Goal: Transaction & Acquisition: Book appointment/travel/reservation

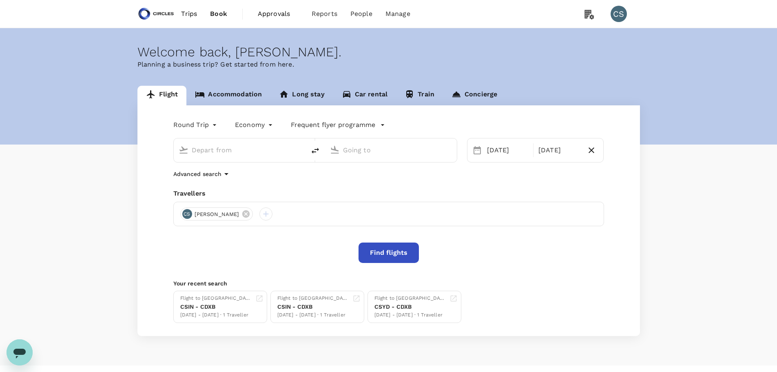
type input "[GEOGRAPHIC_DATA], [GEOGRAPHIC_DATA] (any)"
click at [384, 259] on button "Find flights" at bounding box center [388, 252] width 60 height 20
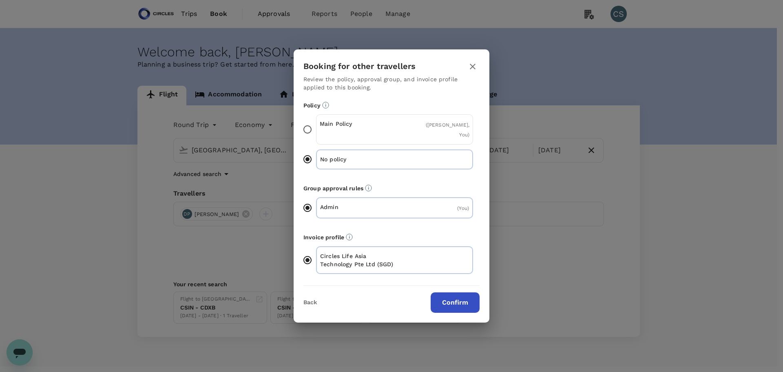
click at [366, 126] on p "Main Policy" at bounding box center [357, 123] width 75 height 8
click at [316, 126] on input "Main Policy ( Deepa Padmaraj, You )" at bounding box center [307, 129] width 17 height 17
click at [449, 291] on div "Back Confirm" at bounding box center [392, 298] width 196 height 27
click at [449, 300] on button "Confirm" at bounding box center [455, 302] width 49 height 20
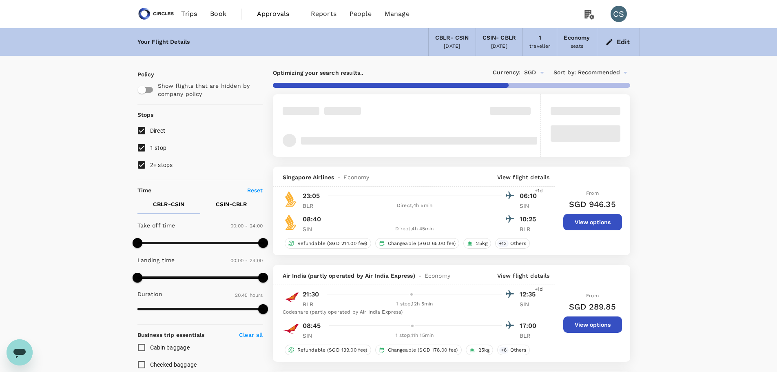
type input "1280"
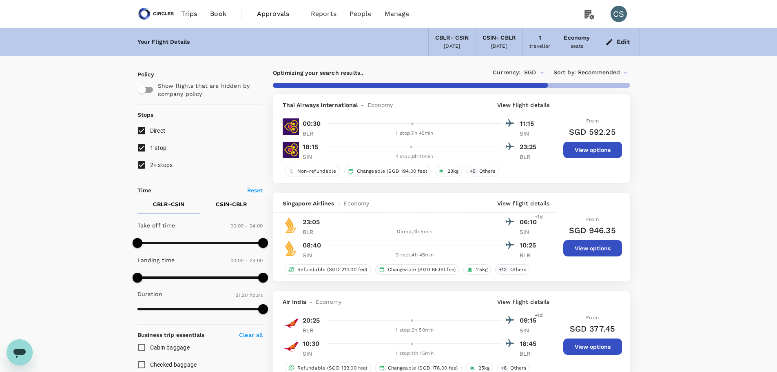
click at [173, 164] on label "2+ stops" at bounding box center [195, 164] width 124 height 17
click at [150, 164] on input "2+ stops" at bounding box center [141, 164] width 17 height 17
checkbox input "false"
type input "2035"
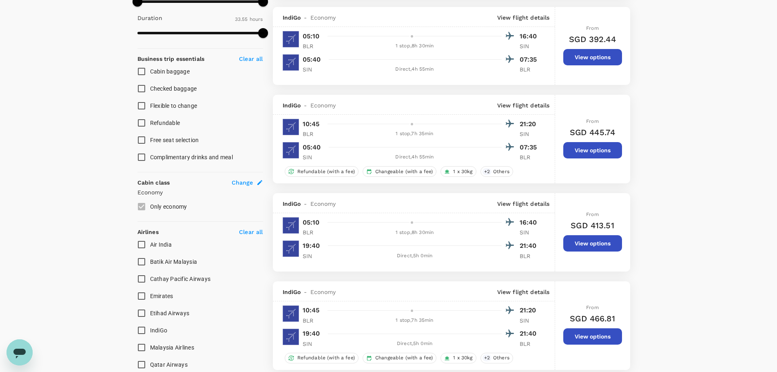
scroll to position [326, 0]
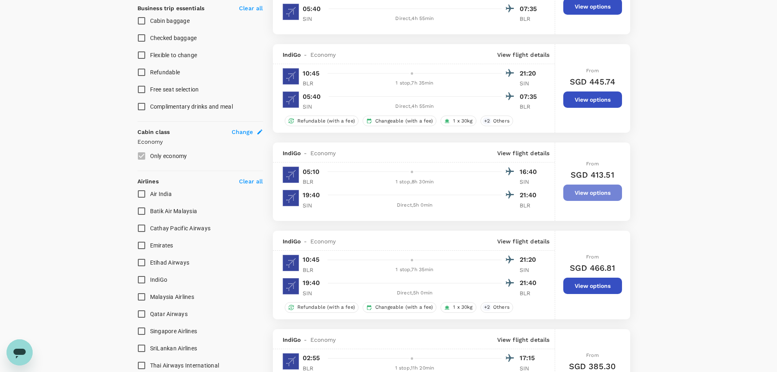
click at [596, 191] on button "View options" at bounding box center [592, 192] width 59 height 16
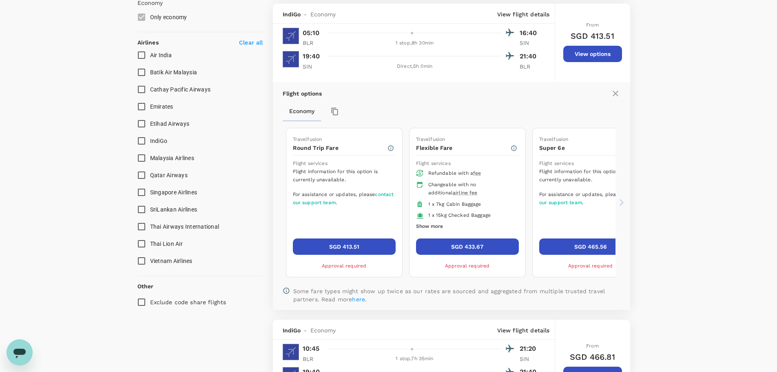
scroll to position [469, 0]
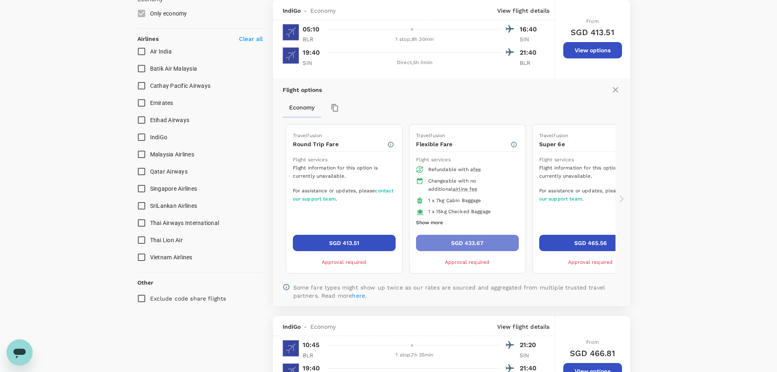
click at [492, 239] on button "SGD 433.67" at bounding box center [467, 242] width 103 height 16
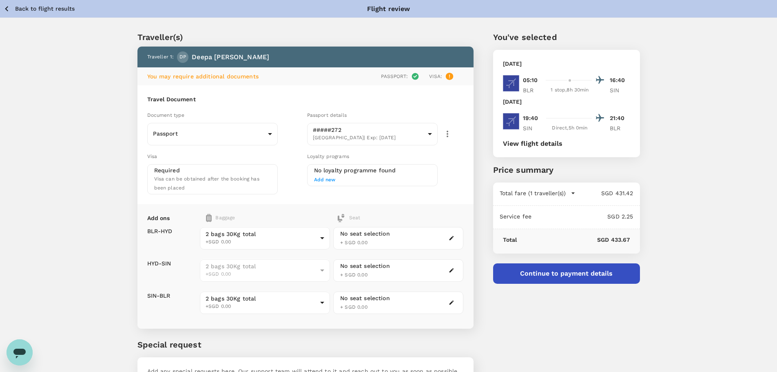
click at [674, 98] on div "Traveller(s) Traveller 1 : DP Deepa Padmaraj You may require additional documen…" at bounding box center [388, 214] width 777 height 393
click at [544, 146] on button "View flight details" at bounding box center [533, 143] width 60 height 7
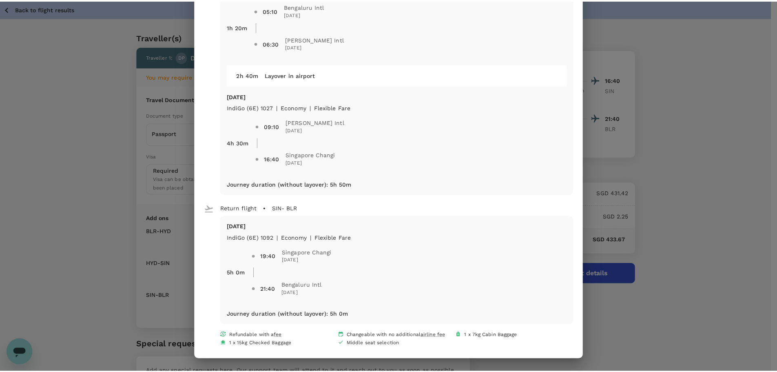
scroll to position [84, 0]
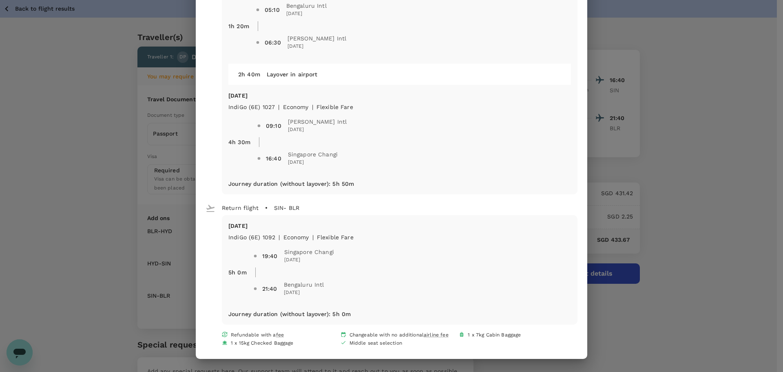
click at [641, 197] on div "Your flight details Depart flight BLR - SIN Sun, 07 Sep IndiGo (6E) 6923 | econ…" at bounding box center [391, 186] width 783 height 372
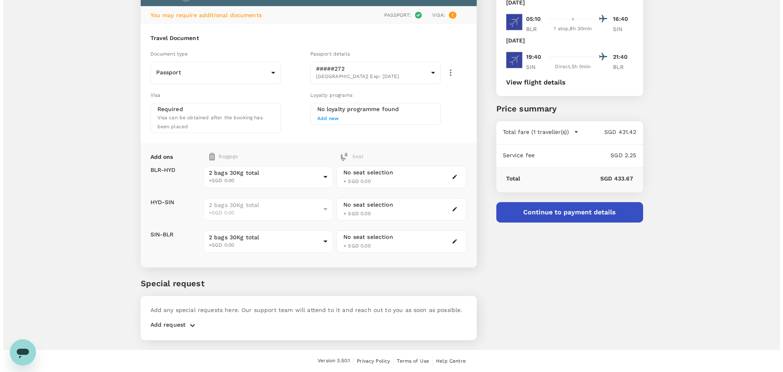
scroll to position [20, 0]
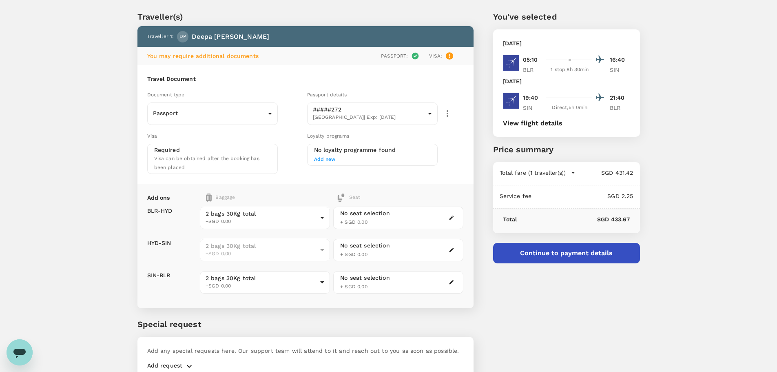
click at [584, 251] on button "Continue to payment details" at bounding box center [566, 253] width 147 height 20
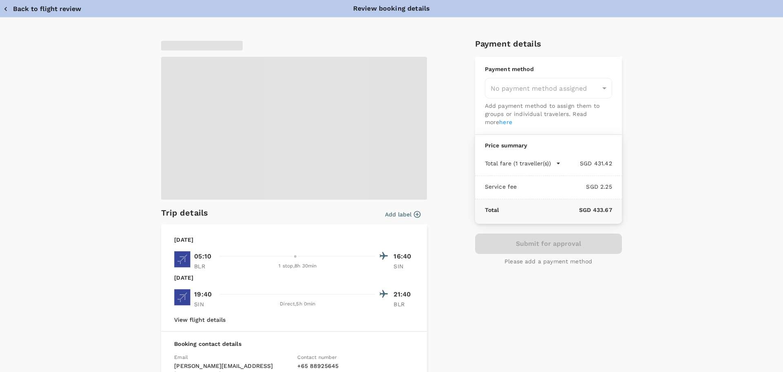
type input "9cb7bd09-647a-4334-94d9-122ca4480a85"
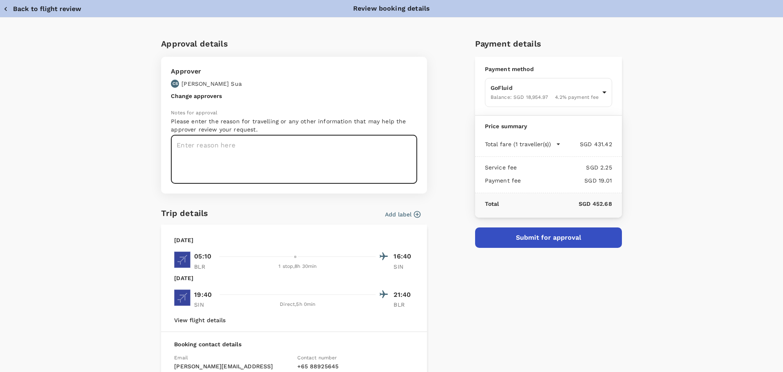
click at [278, 162] on textarea at bounding box center [294, 159] width 246 height 49
type textarea "Travel request # 984 (2)"
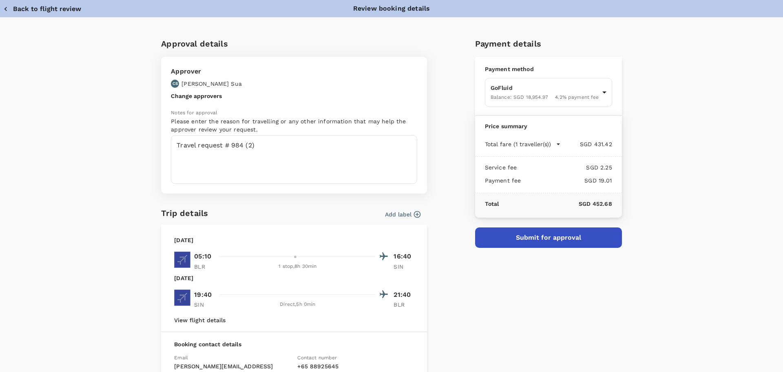
click at [716, 109] on div "Approval details Approver CS Cynthia Sua Change approvers Notes for approval Pl…" at bounding box center [391, 260] width 783 height 484
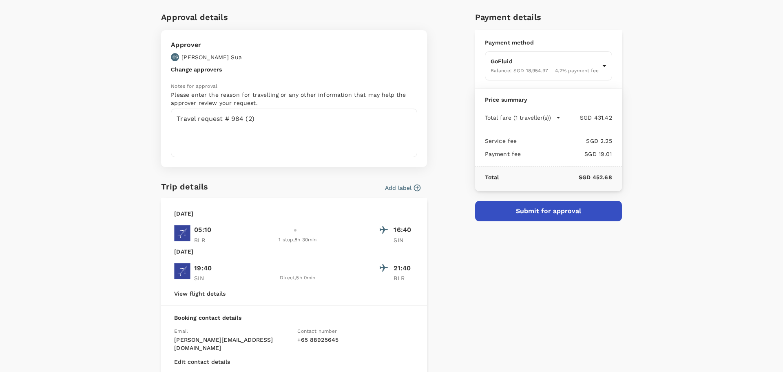
scroll to position [41, 0]
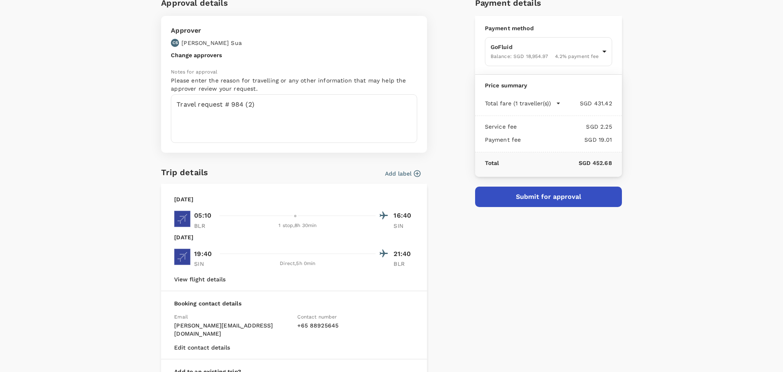
click at [414, 172] on icon "button" at bounding box center [417, 173] width 7 height 7
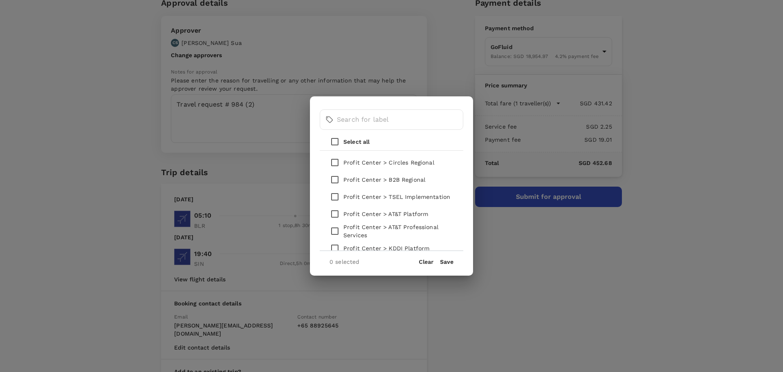
click at [417, 160] on p "Profit Center > Circles Regional" at bounding box center [388, 162] width 91 height 8
click at [331, 166] on input "checkbox" at bounding box center [334, 162] width 17 height 17
checkbox input "true"
click at [445, 260] on button "Save" at bounding box center [446, 261] width 13 height 7
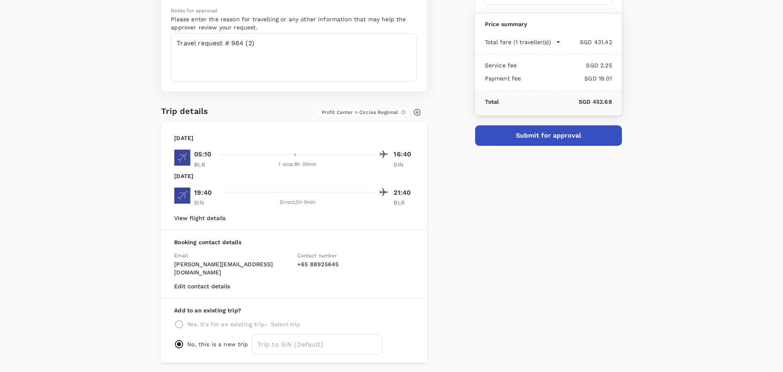
scroll to position [122, 0]
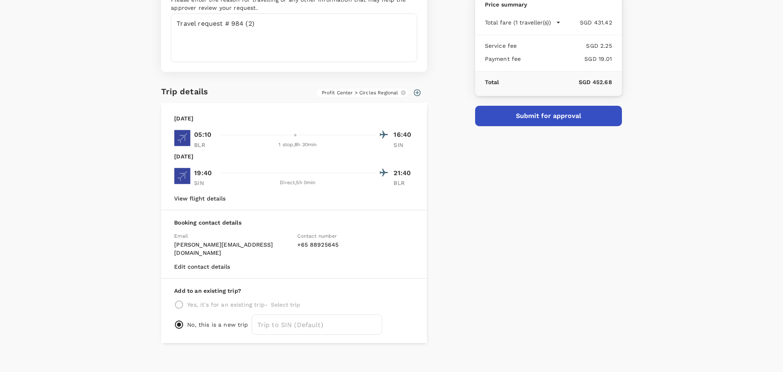
click at [215, 223] on p "Booking contact details" at bounding box center [294, 222] width 240 height 8
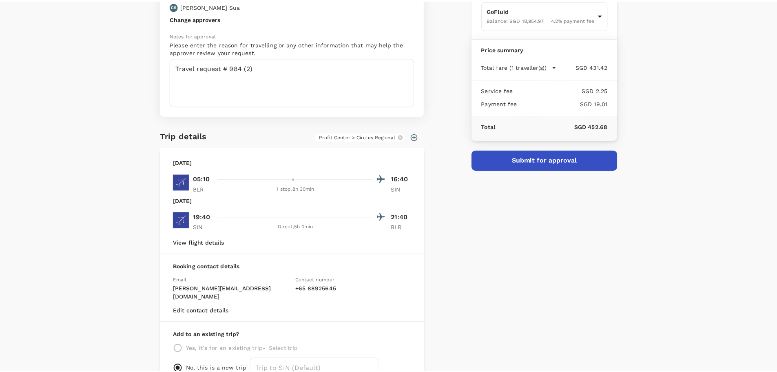
scroll to position [0, 0]
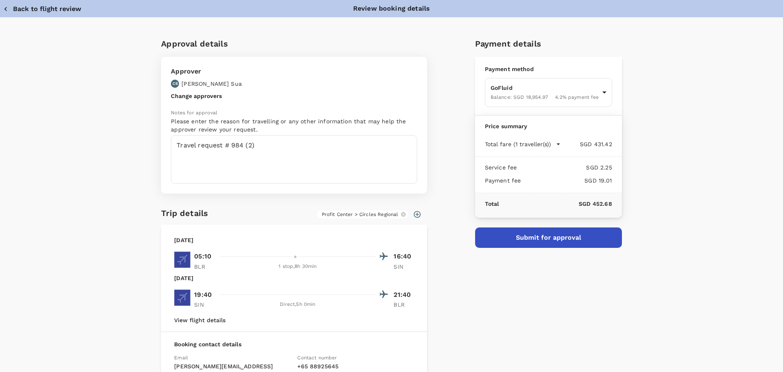
click at [58, 8] on button "Back to flight review" at bounding box center [42, 9] width 78 height 8
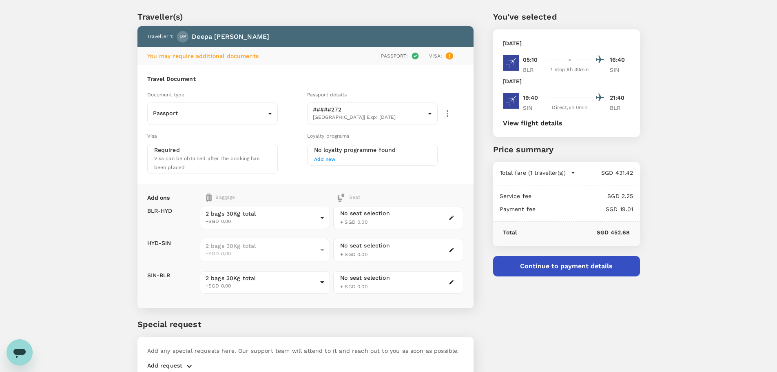
scroll to position [61, 0]
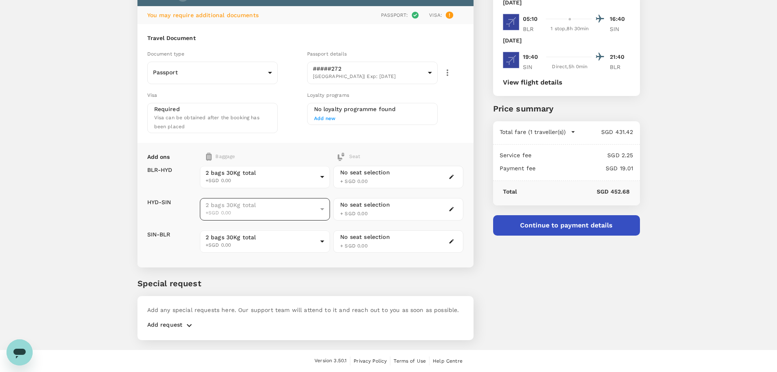
click at [243, 210] on span "+SGD 0.00" at bounding box center [261, 213] width 111 height 8
click at [326, 207] on div "2 bags 30Kg total +SGD 0.00" at bounding box center [265, 208] width 130 height 23
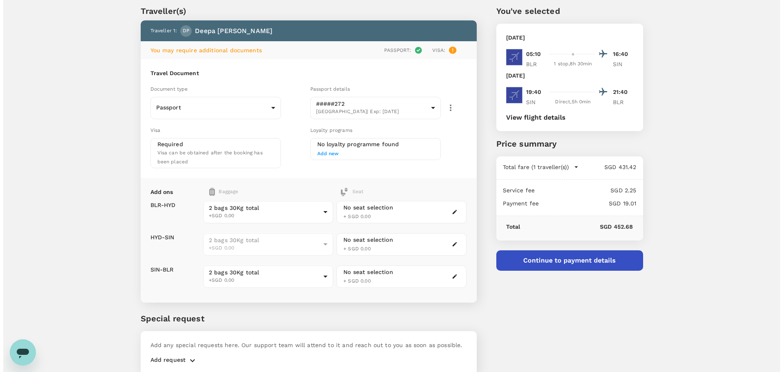
scroll to position [0, 0]
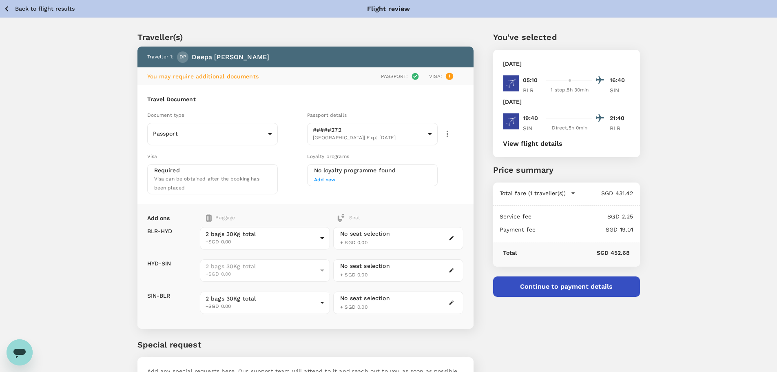
click at [545, 146] on button "View flight details" at bounding box center [533, 143] width 60 height 7
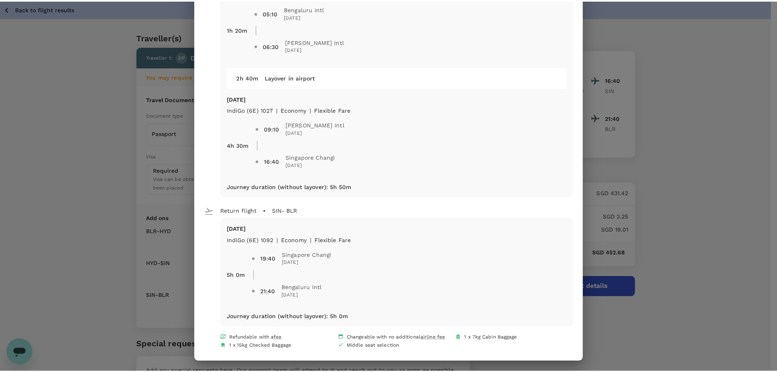
scroll to position [84, 0]
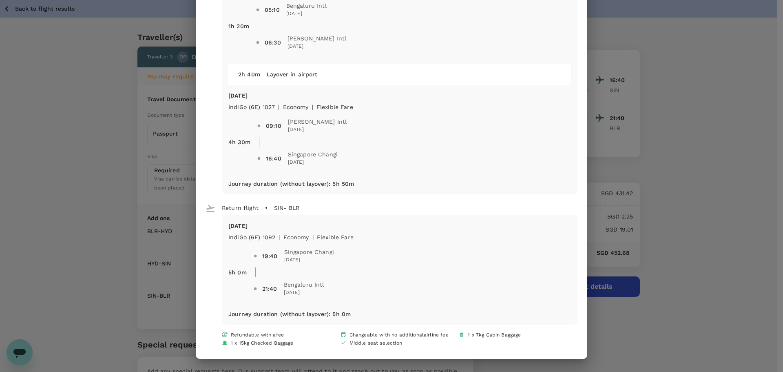
click at [709, 186] on div "Your flight details Depart flight BLR - SIN Sun, 07 Sep IndiGo (6E) 6923 | econ…" at bounding box center [391, 186] width 783 height 372
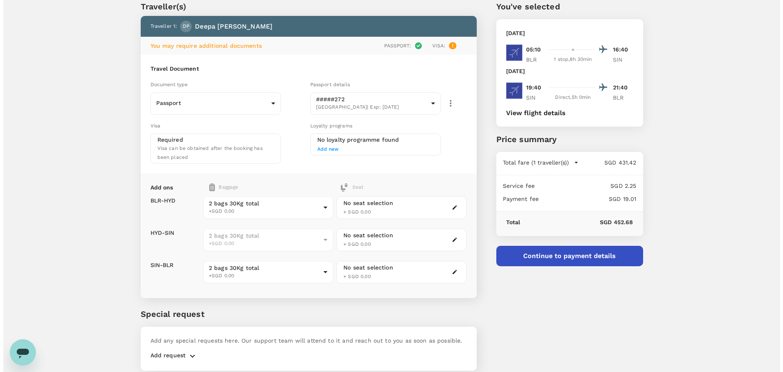
scroll to position [61, 0]
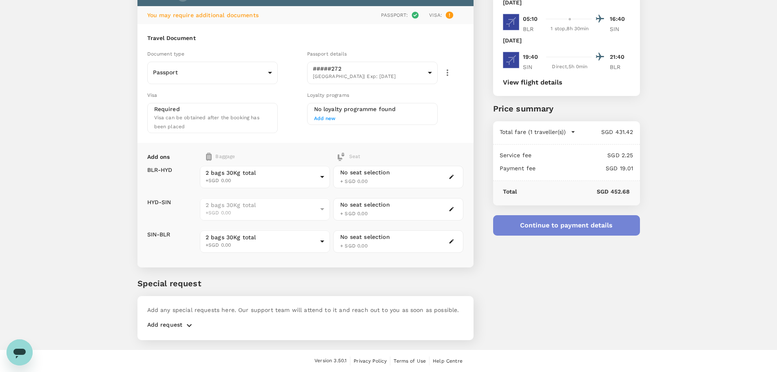
click at [578, 225] on button "Continue to payment details" at bounding box center [566, 225] width 147 height 20
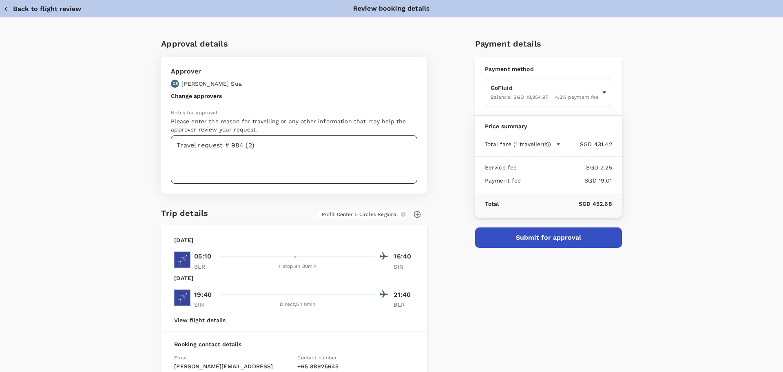
scroll to position [122, 0]
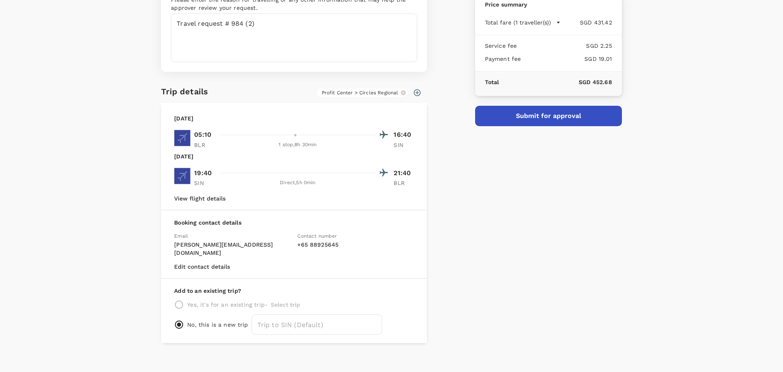
click at [215, 246] on p "cynthia.sua@circles.co" at bounding box center [232, 248] width 117 height 16
click at [350, 244] on p "+ 65 88925645" at bounding box center [355, 244] width 117 height 8
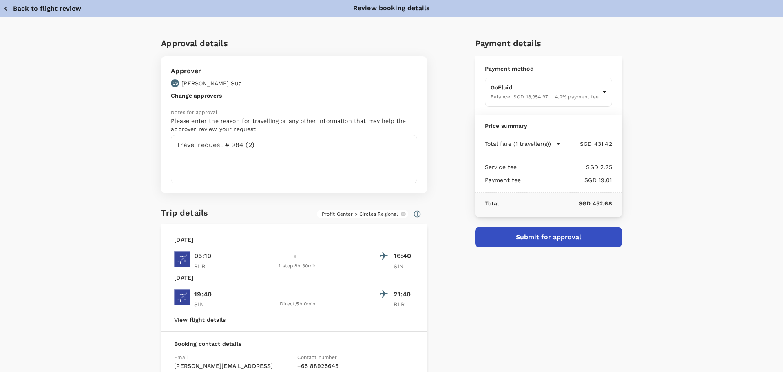
scroll to position [0, 0]
click at [535, 232] on button "Submit for approval" at bounding box center [548, 237] width 147 height 20
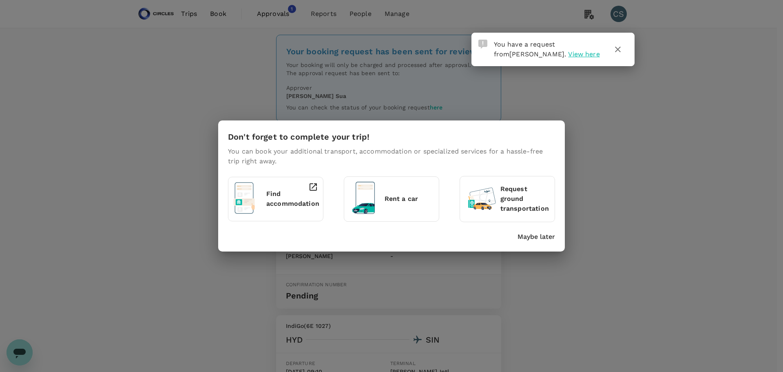
click at [262, 192] on div "Find accommodation" at bounding box center [274, 197] width 88 height 37
click at [552, 242] on div "Don't forget to complete your trip! You can book your additional transport, acc…" at bounding box center [391, 185] width 347 height 131
click at [536, 235] on p "Maybe later" at bounding box center [537, 237] width 38 height 10
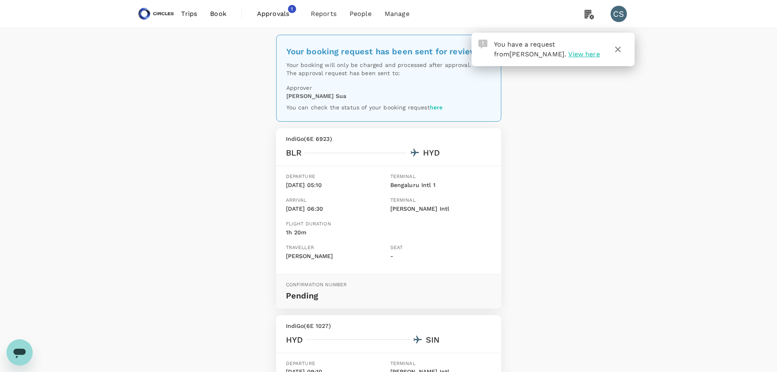
click at [278, 9] on span "Approvals" at bounding box center [277, 14] width 41 height 10
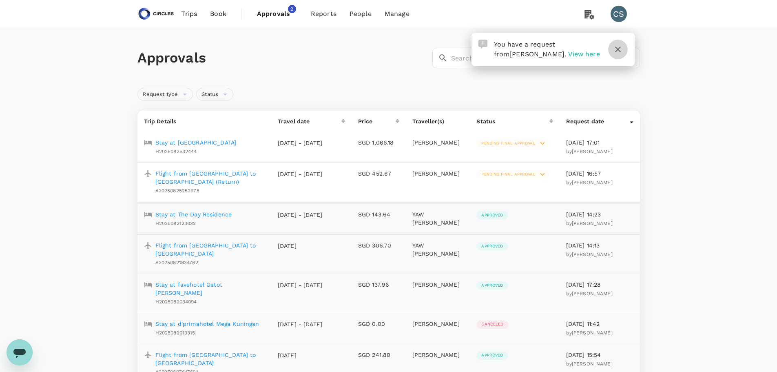
click at [620, 50] on icon "button" at bounding box center [618, 49] width 10 height 10
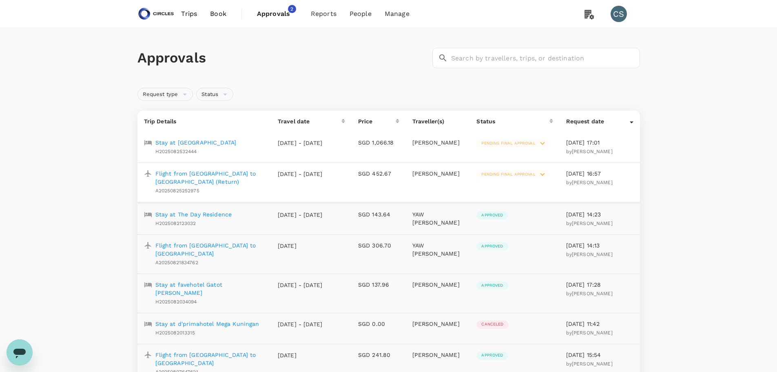
click at [504, 177] on span "Pending final approval" at bounding box center [508, 174] width 64 height 6
click at [506, 144] on span "Pending final approval" at bounding box center [508, 143] width 64 height 6
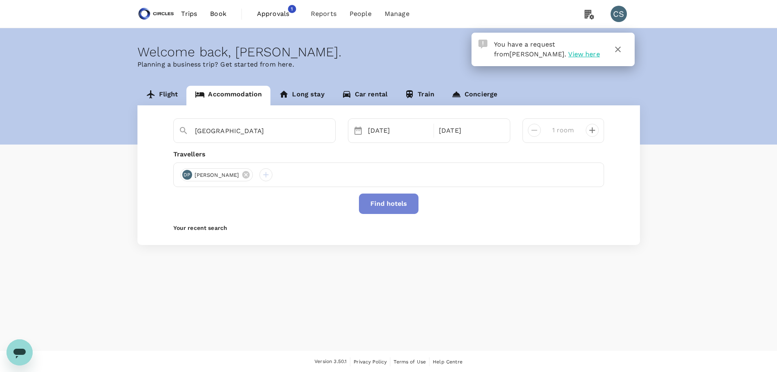
click at [388, 204] on button "Find hotels" at bounding box center [389, 203] width 60 height 20
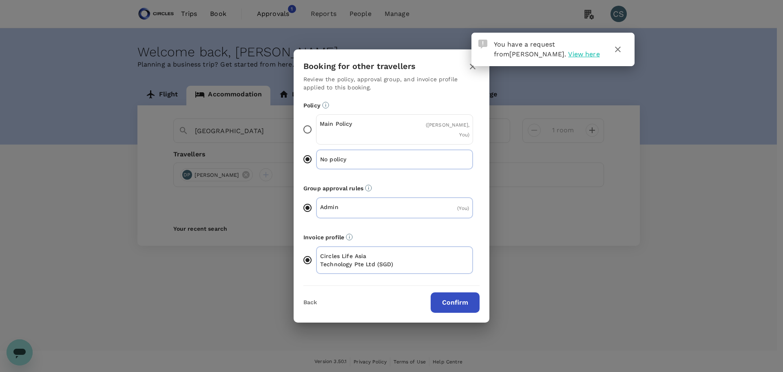
click at [387, 111] on div "Policy Main Policy ( Deepa Padmaraj, You ) No policy" at bounding box center [391, 137] width 176 height 73
click at [354, 122] on p "Main Policy" at bounding box center [357, 123] width 75 height 8
click at [316, 122] on input "Main Policy ( [PERSON_NAME], You )" at bounding box center [307, 129] width 17 height 17
click at [461, 302] on button "Confirm" at bounding box center [455, 302] width 49 height 20
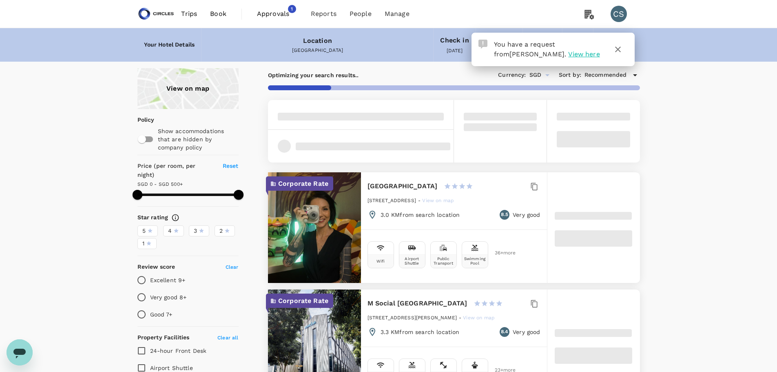
type input "500"
type input "SGD"
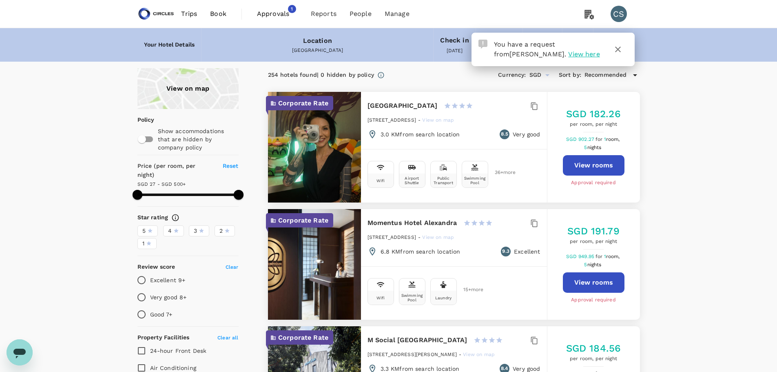
click at [617, 51] on icon "button" at bounding box center [618, 49] width 10 height 10
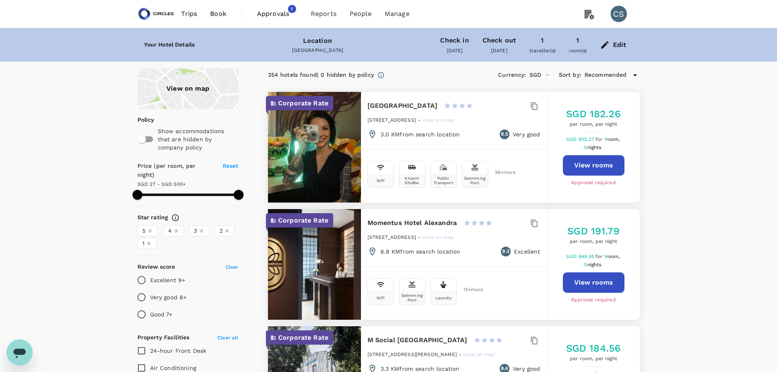
click at [600, 167] on button "View rooms" at bounding box center [594, 165] width 62 height 20
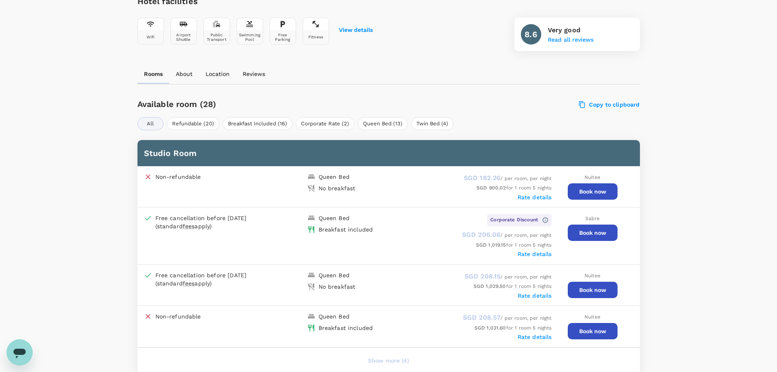
scroll to position [367, 0]
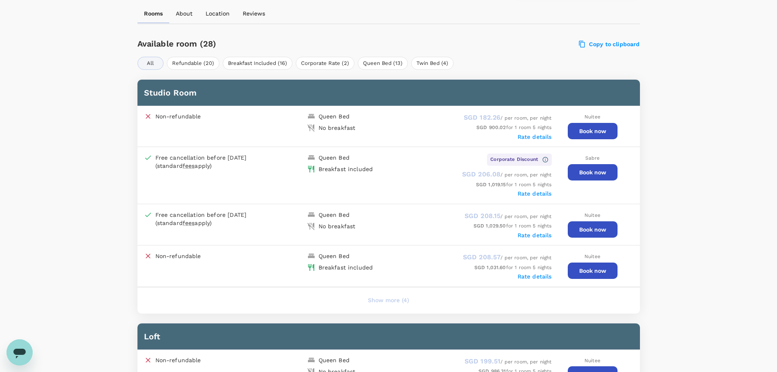
click at [542, 191] on label "Rate details" at bounding box center [535, 193] width 34 height 7
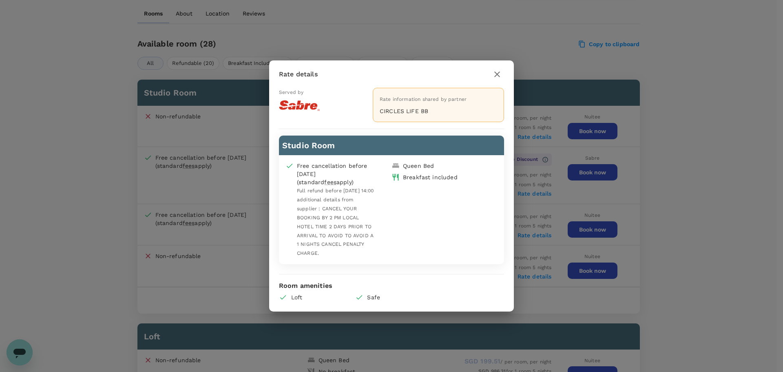
click at [497, 74] on icon "button" at bounding box center [497, 74] width 6 height 6
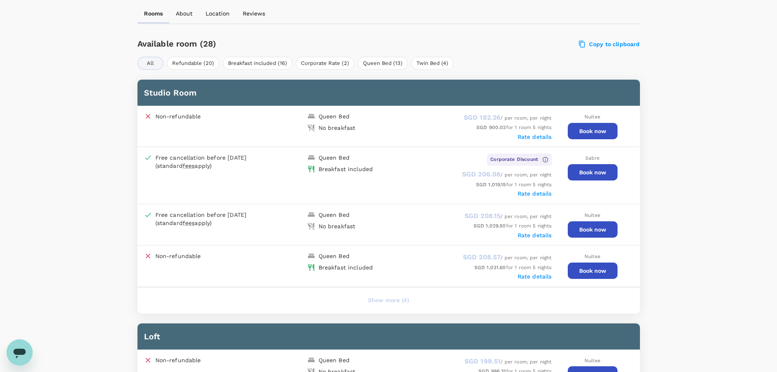
click at [599, 170] on button "Book now" at bounding box center [593, 172] width 50 height 16
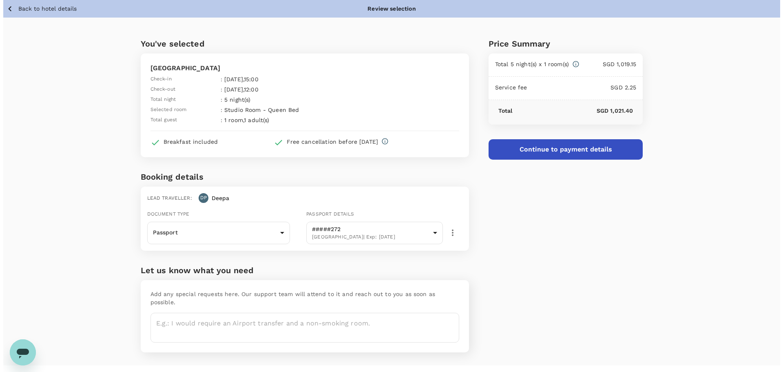
scroll to position [7, 0]
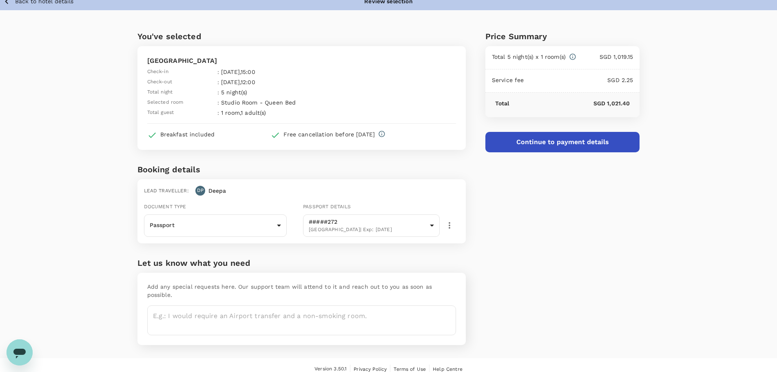
click at [573, 143] on button "Continue to payment details" at bounding box center [562, 142] width 155 height 20
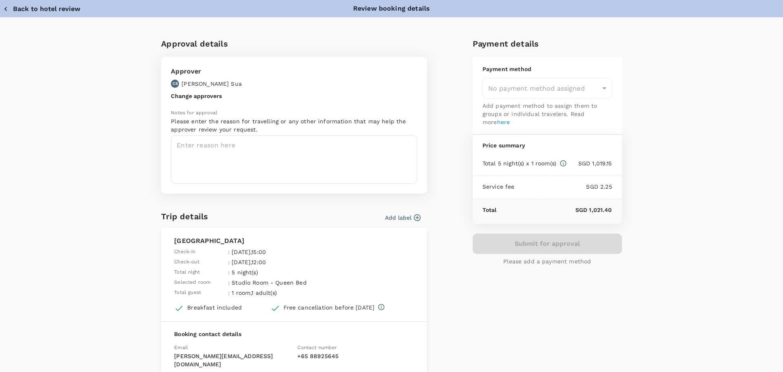
type input "9cb7bd09-647a-4334-94d9-122ca4480a85"
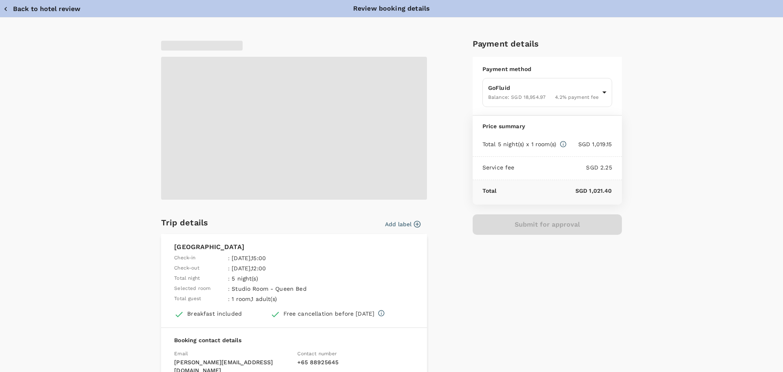
click at [415, 221] on icon "button" at bounding box center [417, 224] width 8 height 8
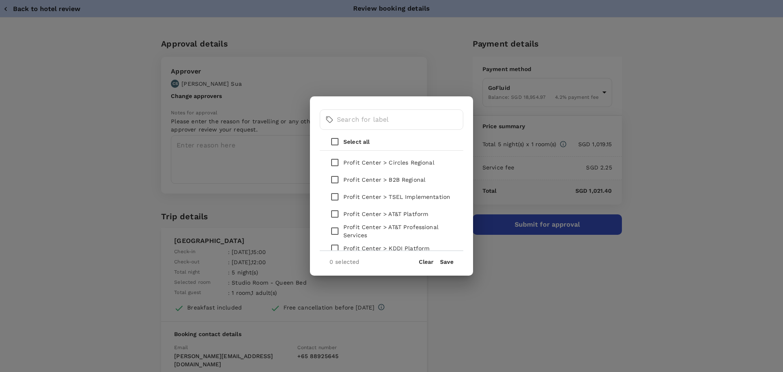
click at [417, 161] on p "Profit Center > Circles Regional" at bounding box center [388, 162] width 91 height 8
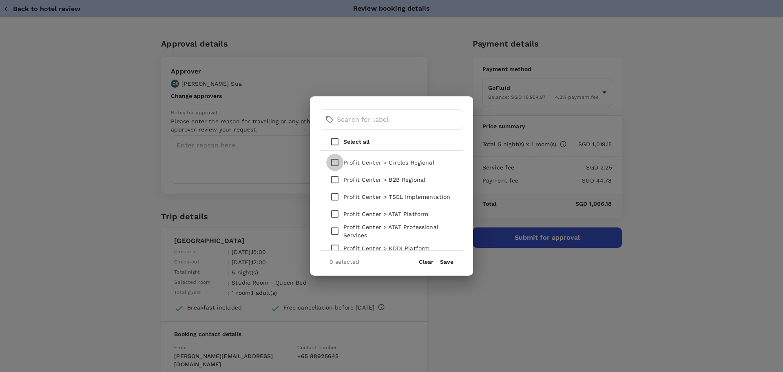
click at [342, 165] on input "checkbox" at bounding box center [334, 162] width 17 height 17
checkbox input "true"
click at [445, 260] on button "Save" at bounding box center [446, 261] width 13 height 7
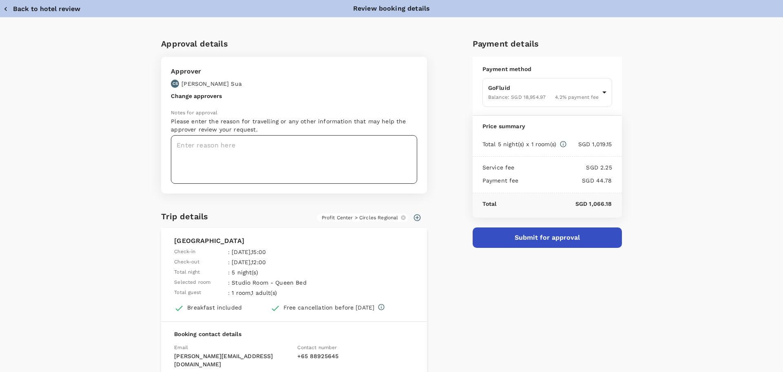
click at [265, 150] on textarea at bounding box center [294, 159] width 246 height 49
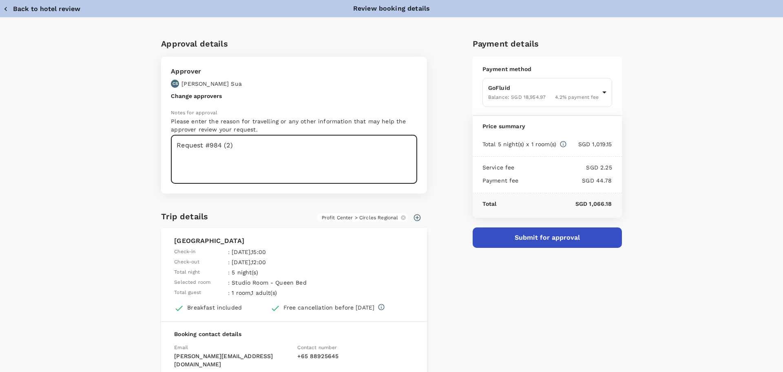
type textarea "Request #984 (2)"
click at [671, 215] on div "Approval details Approver CS Cynthia Sua Change approvers Notes for approval Pl…" at bounding box center [391, 254] width 783 height 473
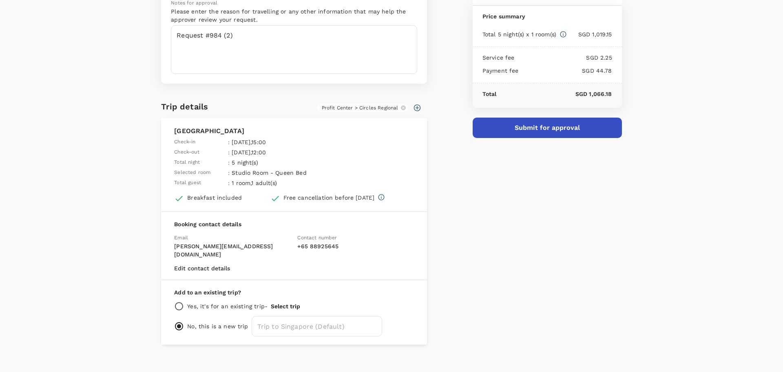
scroll to position [111, 0]
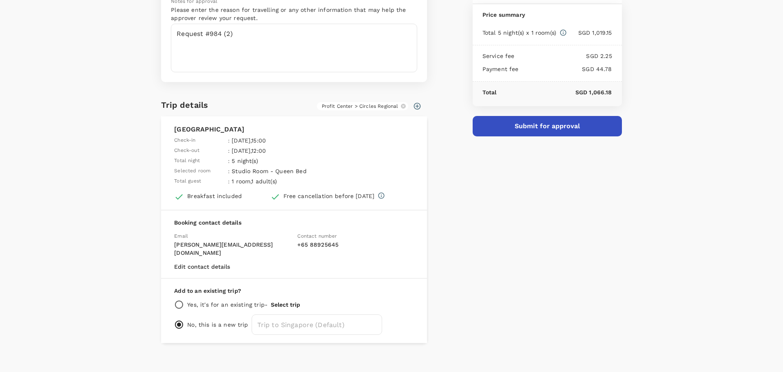
click at [239, 301] on div "Add to an existing trip? Yes, it's for an existing trip - Select trip No, this …" at bounding box center [294, 310] width 266 height 64
click at [200, 300] on p "Yes, it's for an existing trip -" at bounding box center [227, 304] width 80 height 8
click at [177, 299] on input "radio" at bounding box center [179, 304] width 10 height 10
radio input "true"
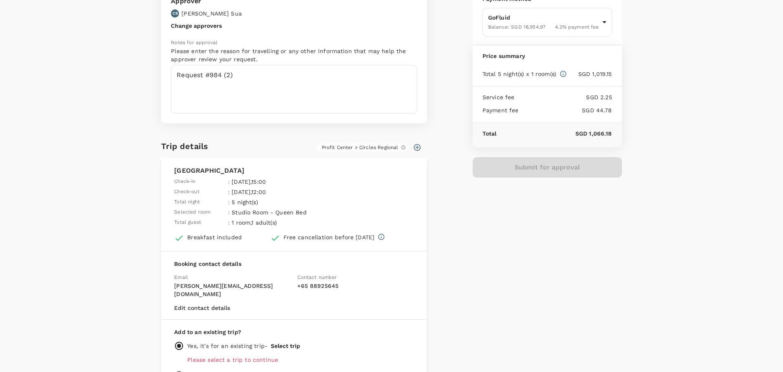
scroll to position [115, 0]
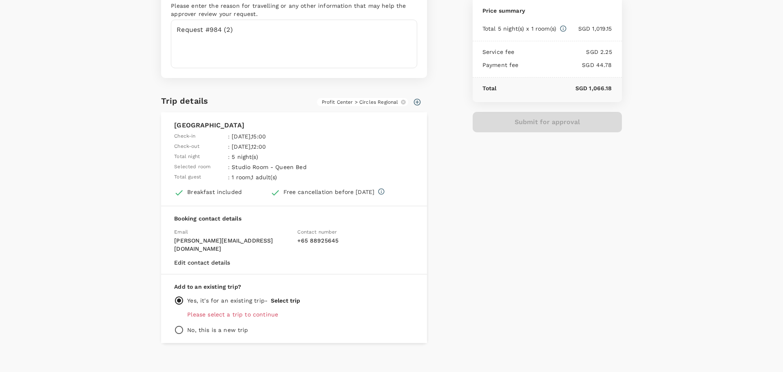
click at [243, 310] on p "Please select a trip to continue" at bounding box center [300, 314] width 227 height 8
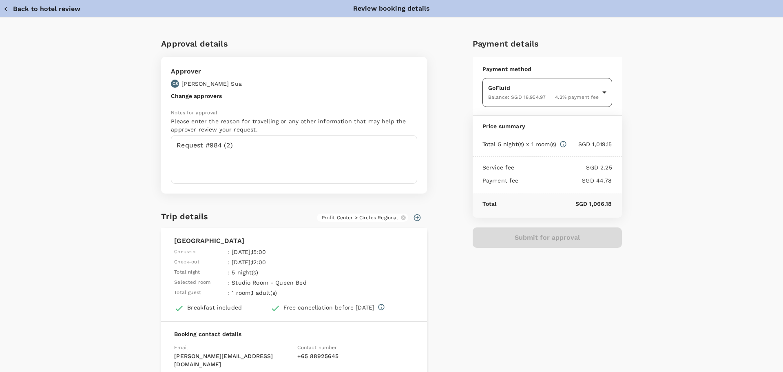
click at [570, 88] on body "Back to hotel details Review selection You've selected Studio M Hotel Check-in …" at bounding box center [391, 186] width 783 height 387
click at [668, 107] on div at bounding box center [391, 186] width 783 height 372
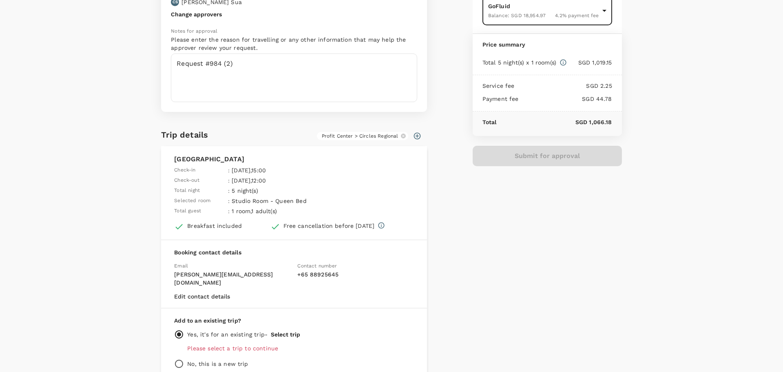
scroll to position [115, 0]
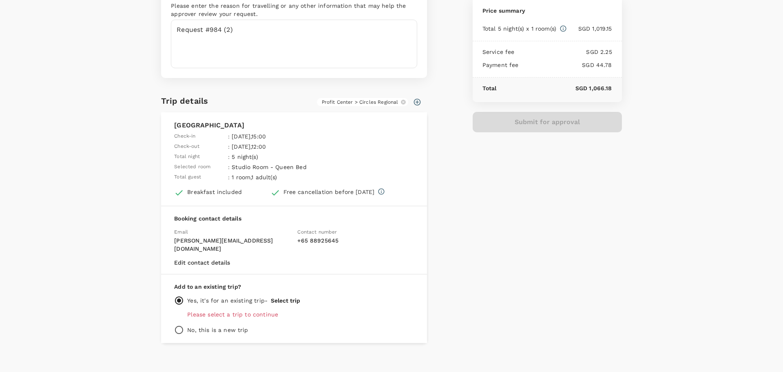
click at [222, 325] on p "No, this is a new trip" at bounding box center [217, 329] width 61 height 8
click at [175, 325] on input "radio" at bounding box center [179, 330] width 10 height 10
radio input "true"
radio input "false"
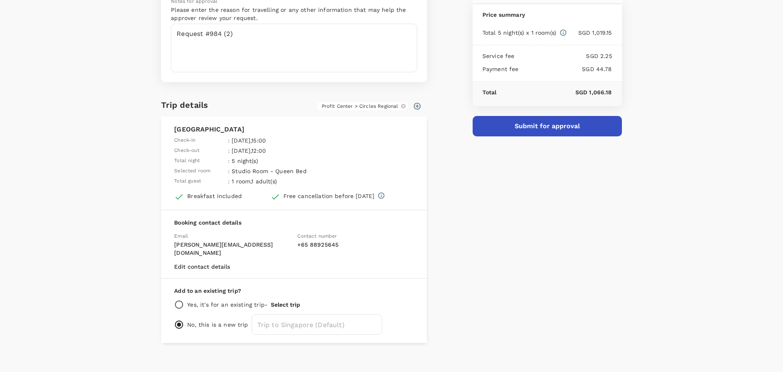
scroll to position [0, 0]
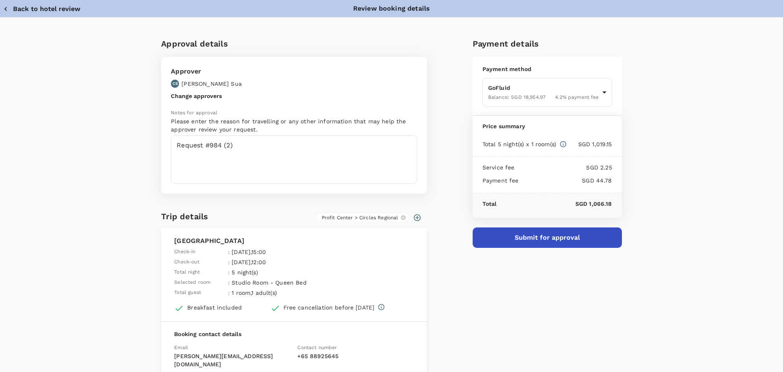
click at [572, 238] on button "Submit for approval" at bounding box center [547, 237] width 149 height 20
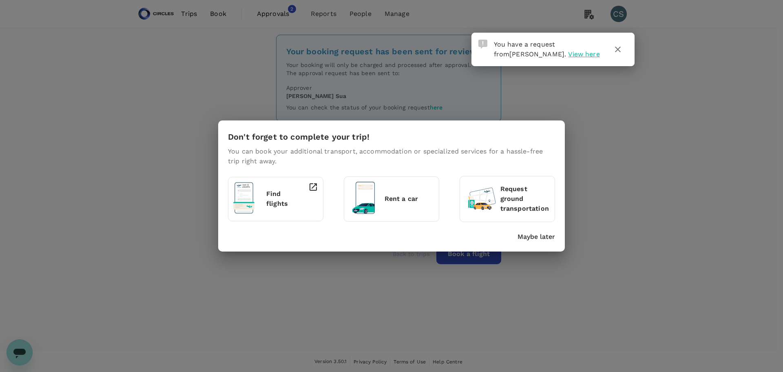
click at [407, 248] on div "Don't forget to complete your trip! You can book your additional transport, acc…" at bounding box center [391, 185] width 347 height 131
click at [538, 238] on p "Maybe later" at bounding box center [537, 237] width 38 height 10
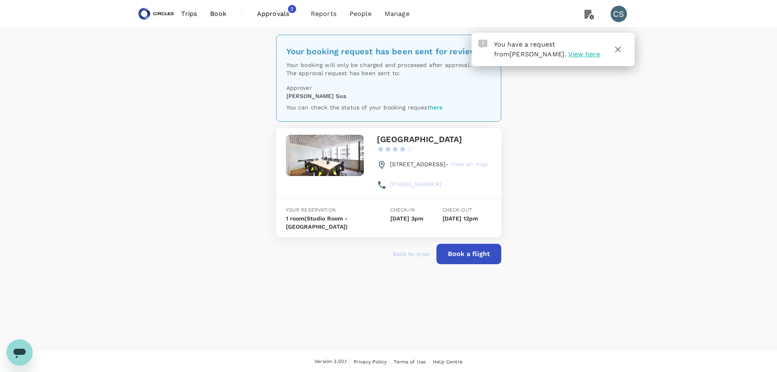
click at [414, 250] on p "Back to trips" at bounding box center [411, 254] width 37 height 8
